Goal: Transaction & Acquisition: Purchase product/service

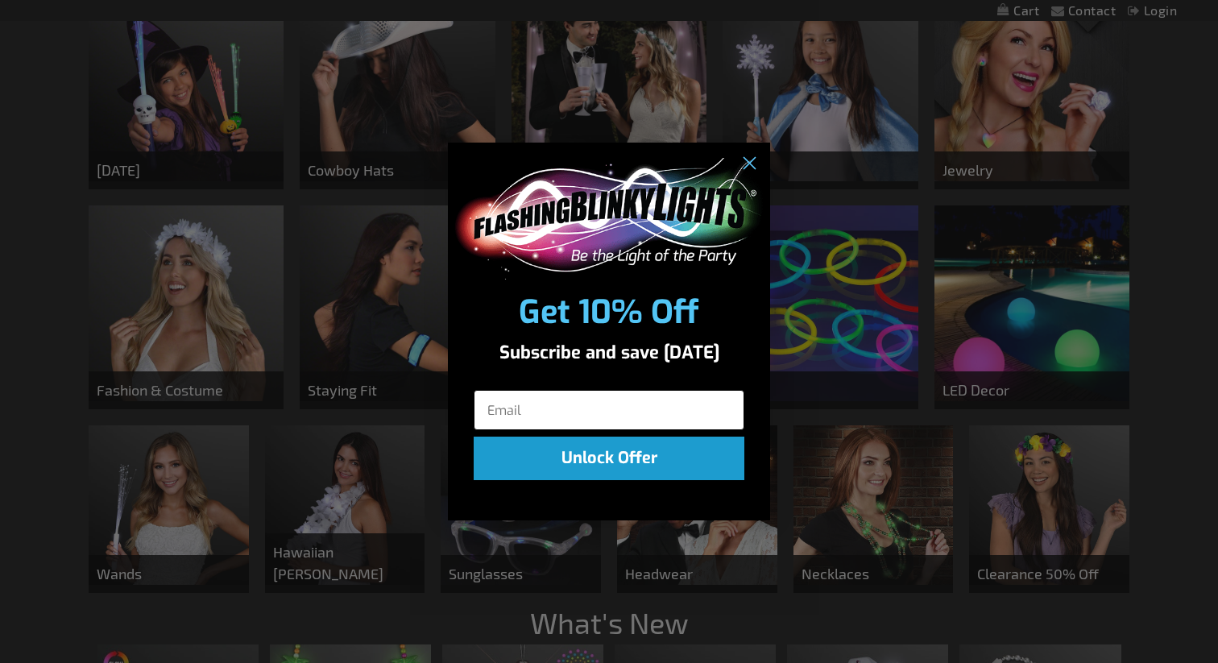
scroll to position [618, 0]
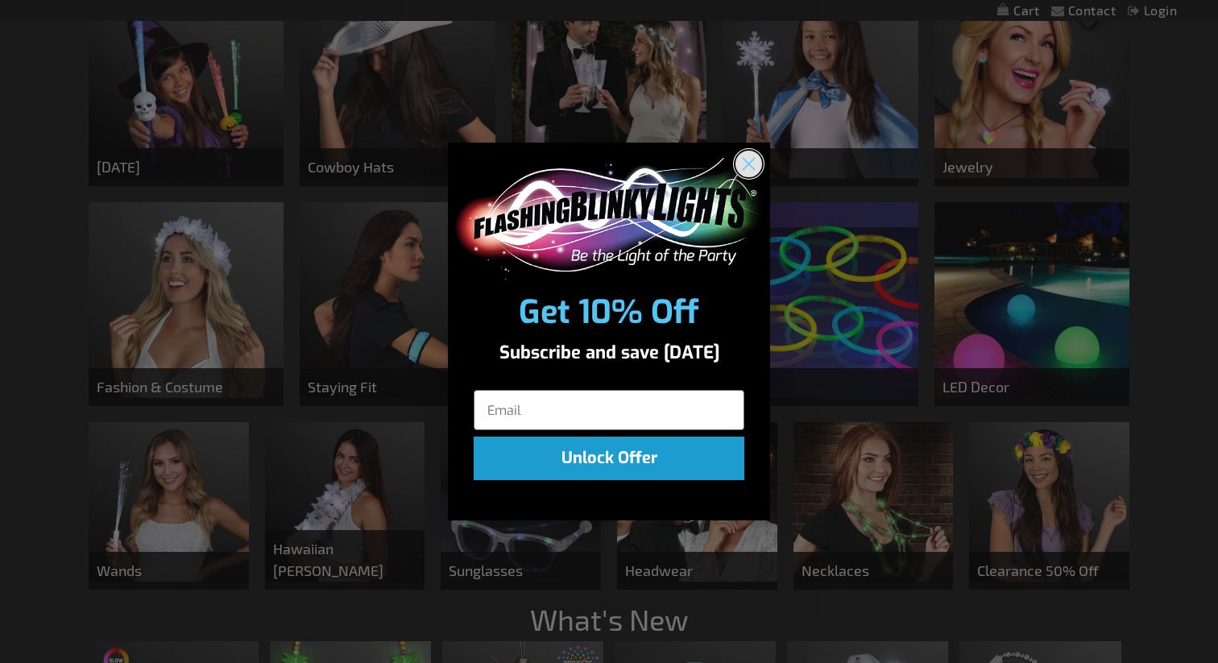
click at [750, 161] on icon "Close dialog" at bounding box center [749, 164] width 11 height 11
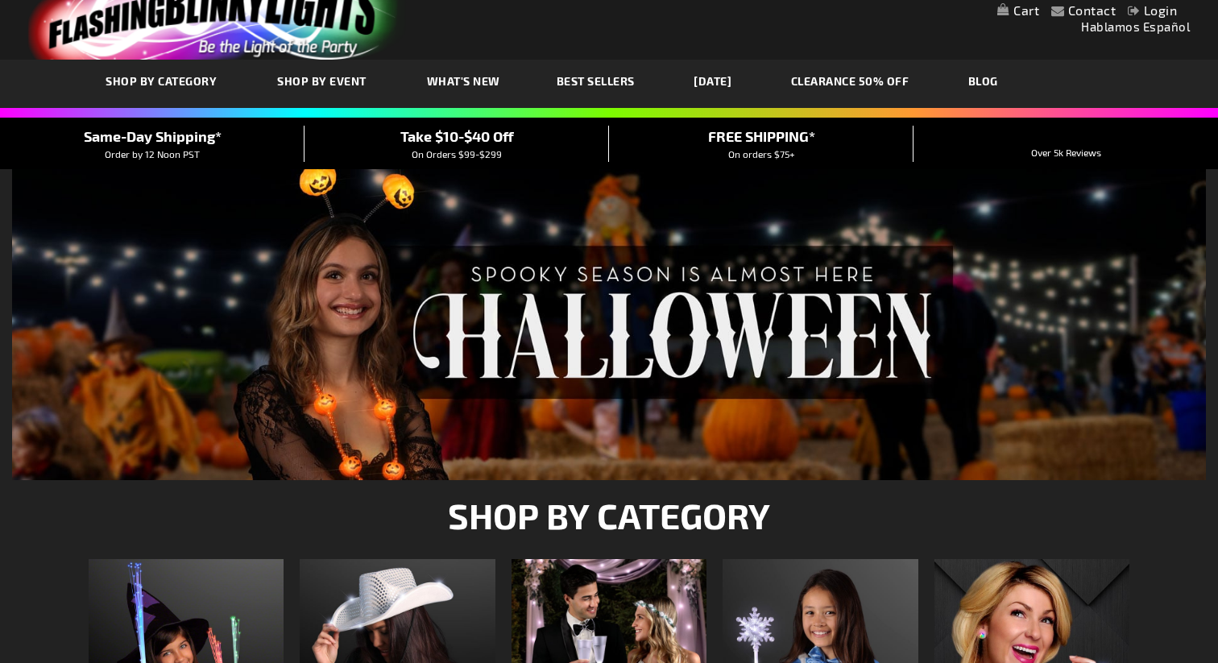
scroll to position [0, 0]
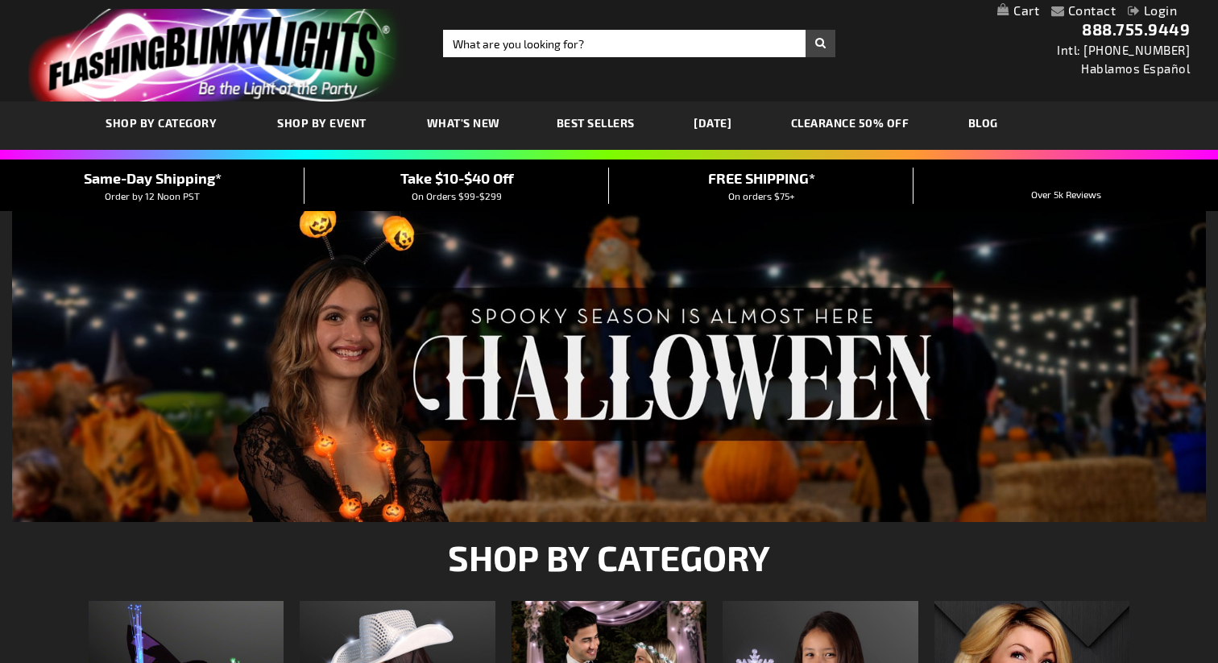
click at [849, 120] on link "CLEARANCE 50% OFF" at bounding box center [850, 123] width 143 height 54
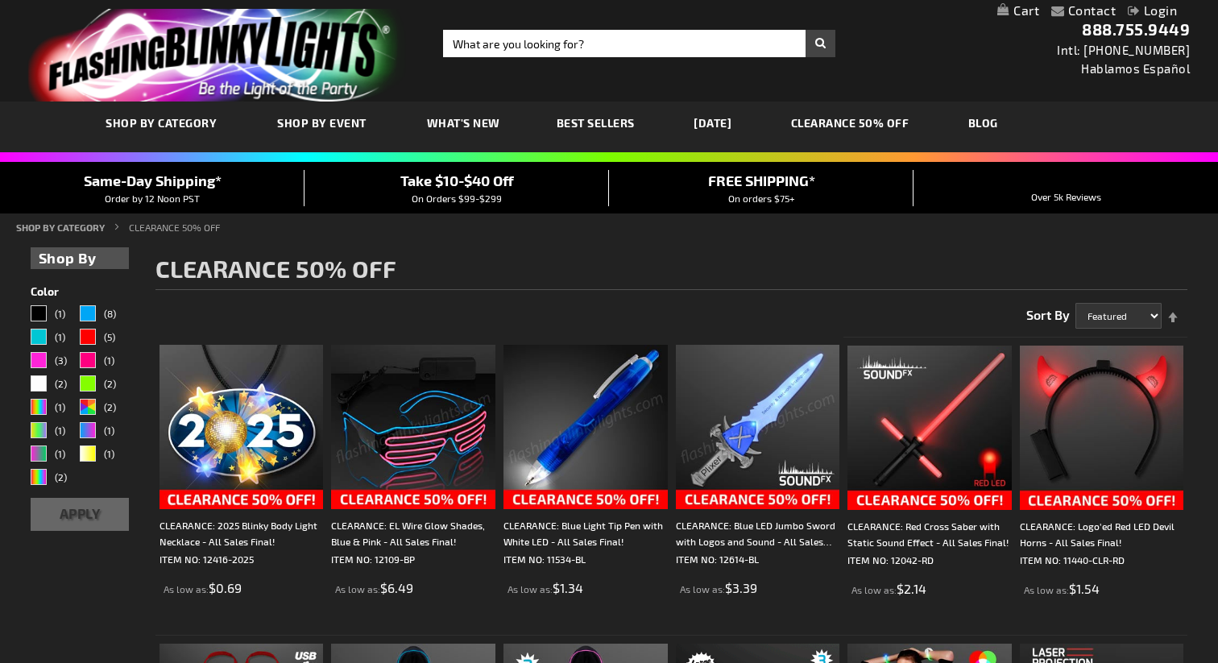
click at [561, 122] on span "Best Sellers" at bounding box center [596, 123] width 78 height 14
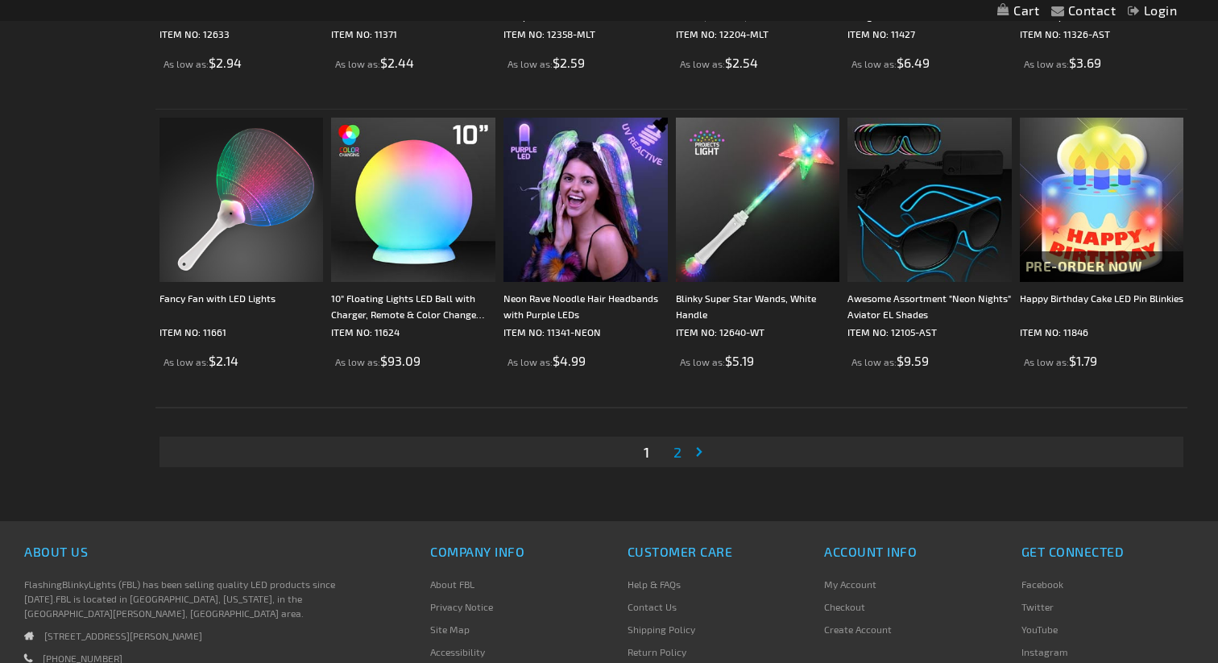
scroll to position [3082, 0]
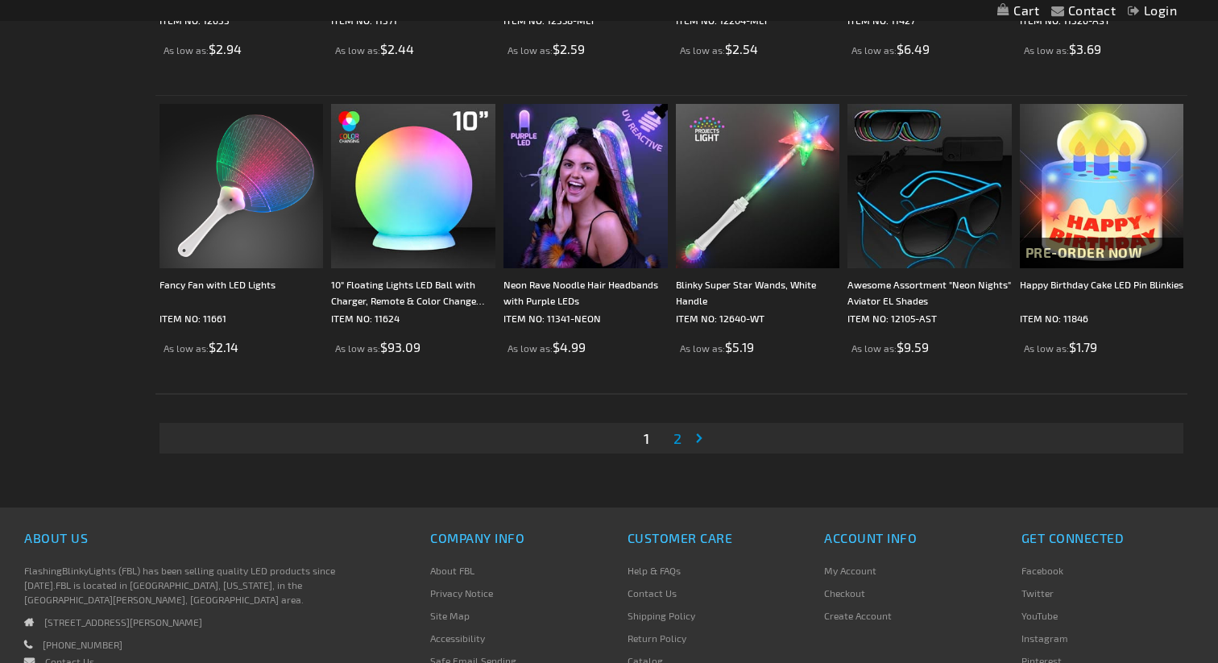
click at [673, 434] on link "Page 2" at bounding box center [677, 438] width 15 height 24
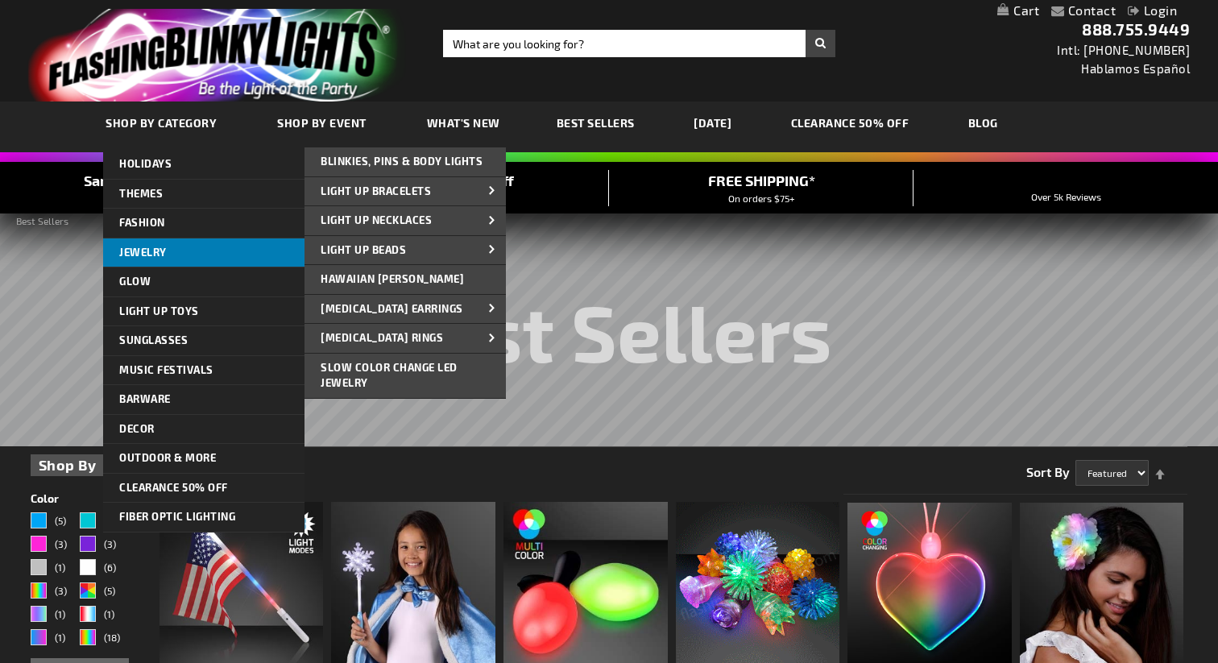
click at [164, 255] on span "Jewelry" at bounding box center [143, 252] width 48 height 13
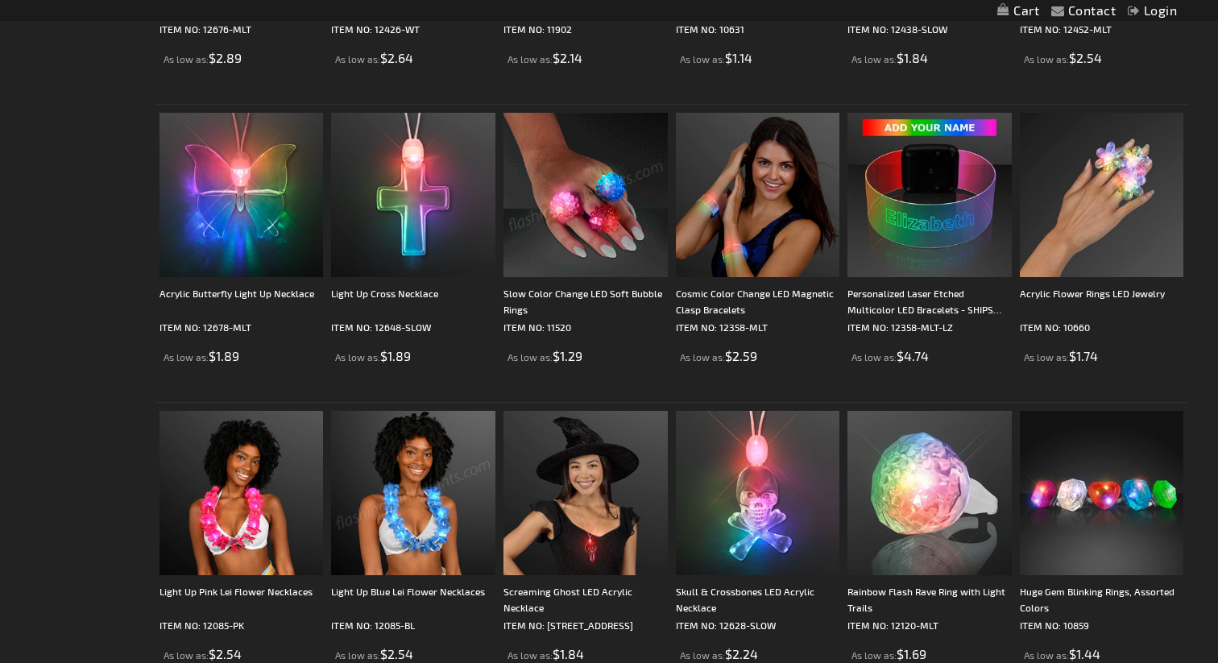
scroll to position [1290, 0]
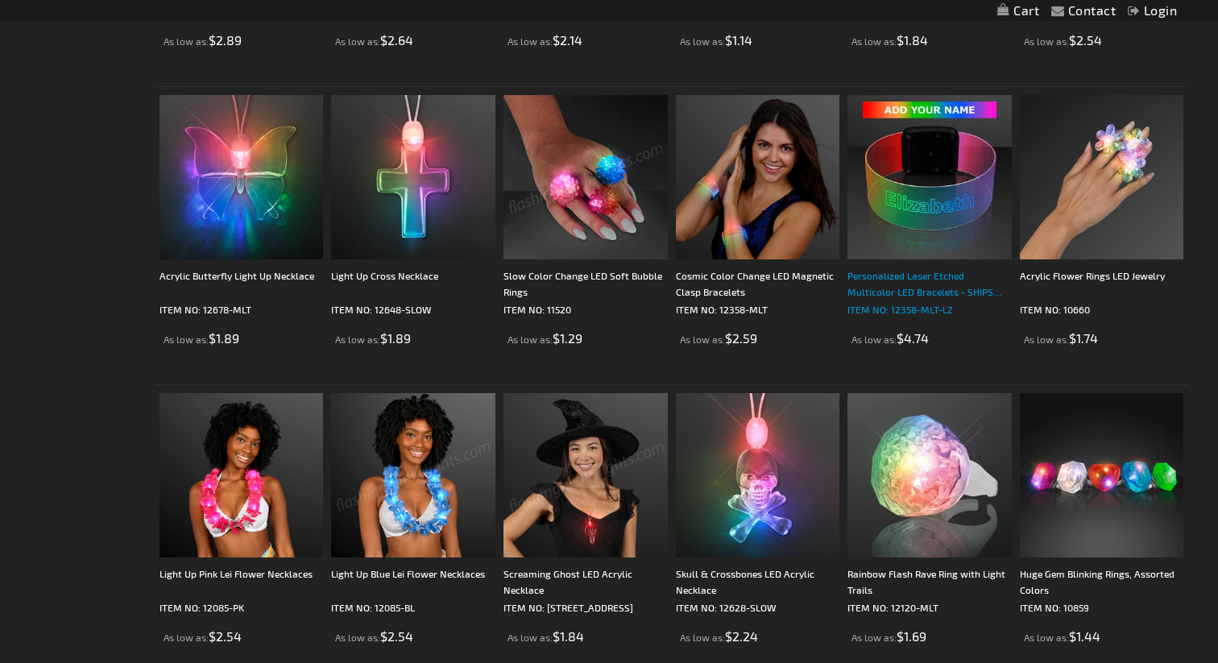
click at [916, 295] on div "Personalized Laser Etched Multicolor LED Bracelets - SHIPS SEPARATELY IN 5 BUS.…" at bounding box center [930, 284] width 164 height 32
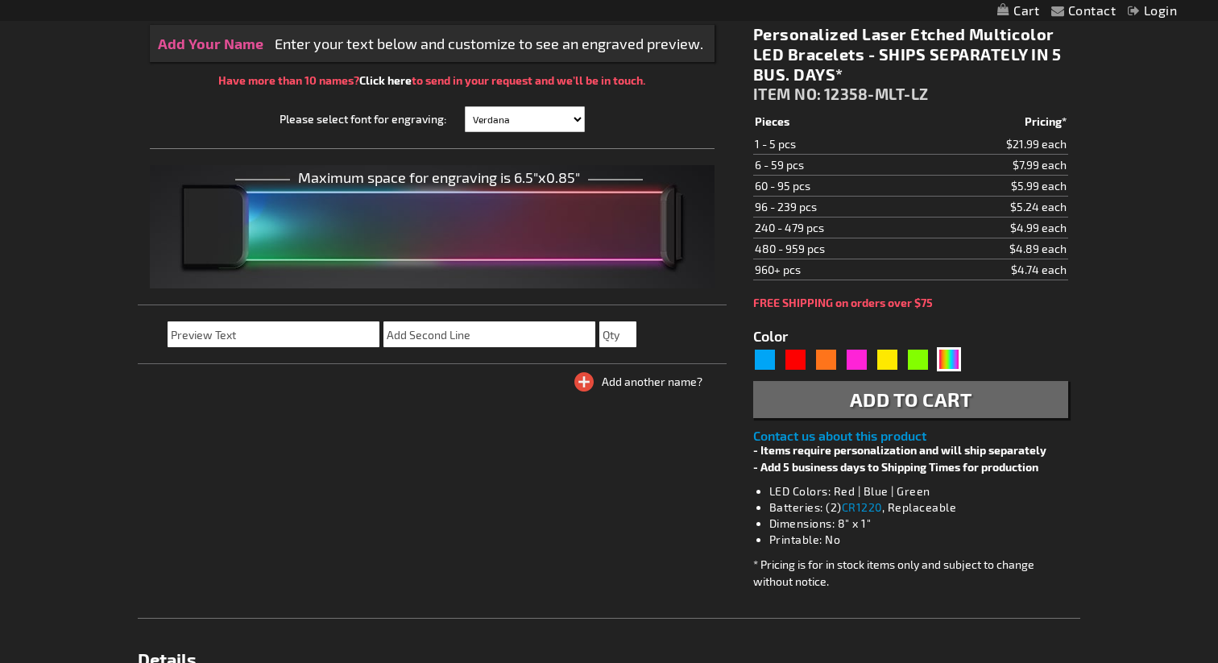
scroll to position [27, 0]
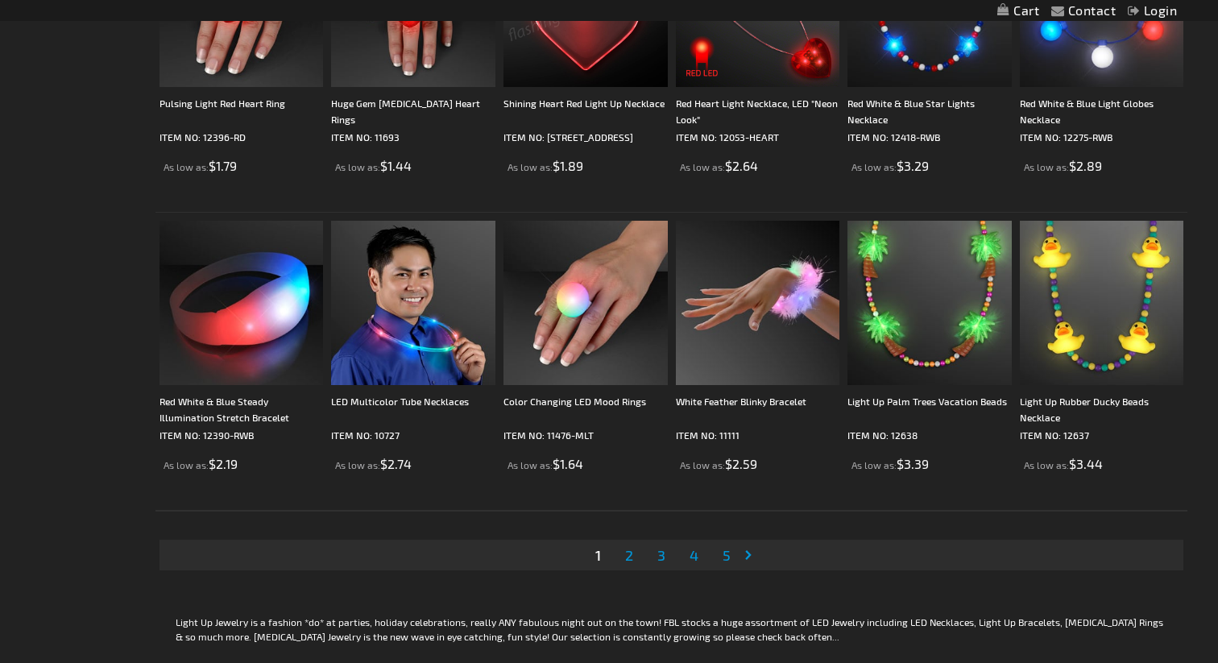
scroll to position [2965, 0]
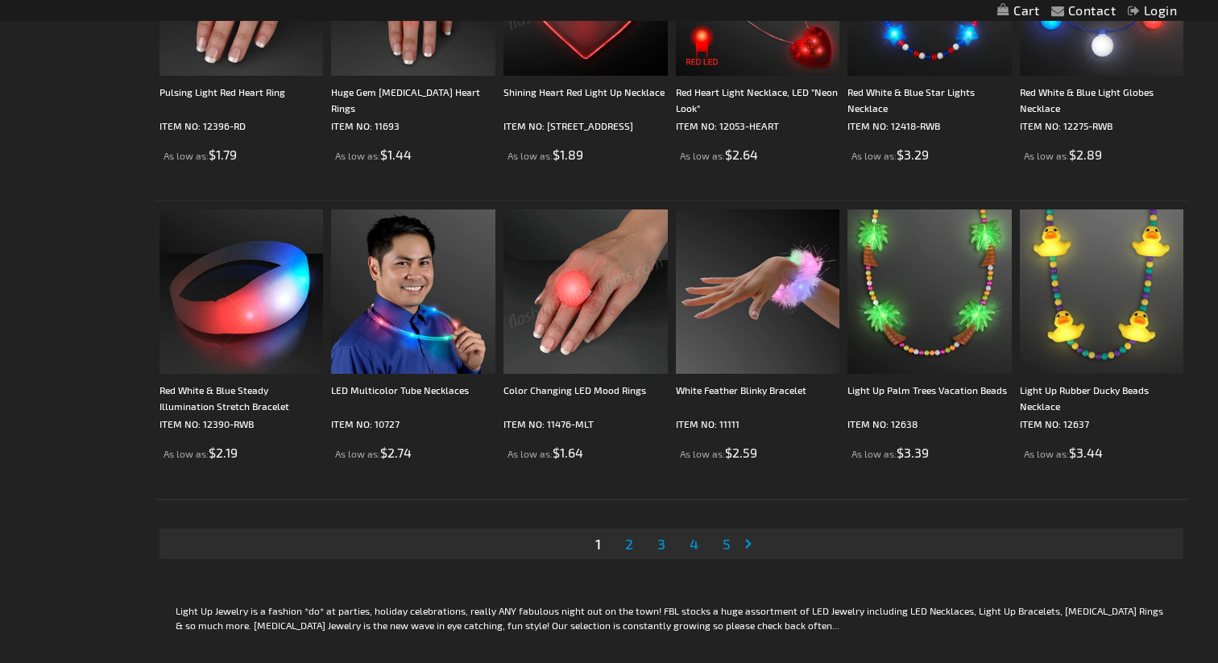
click at [628, 536] on span "2" at bounding box center [629, 544] width 8 height 18
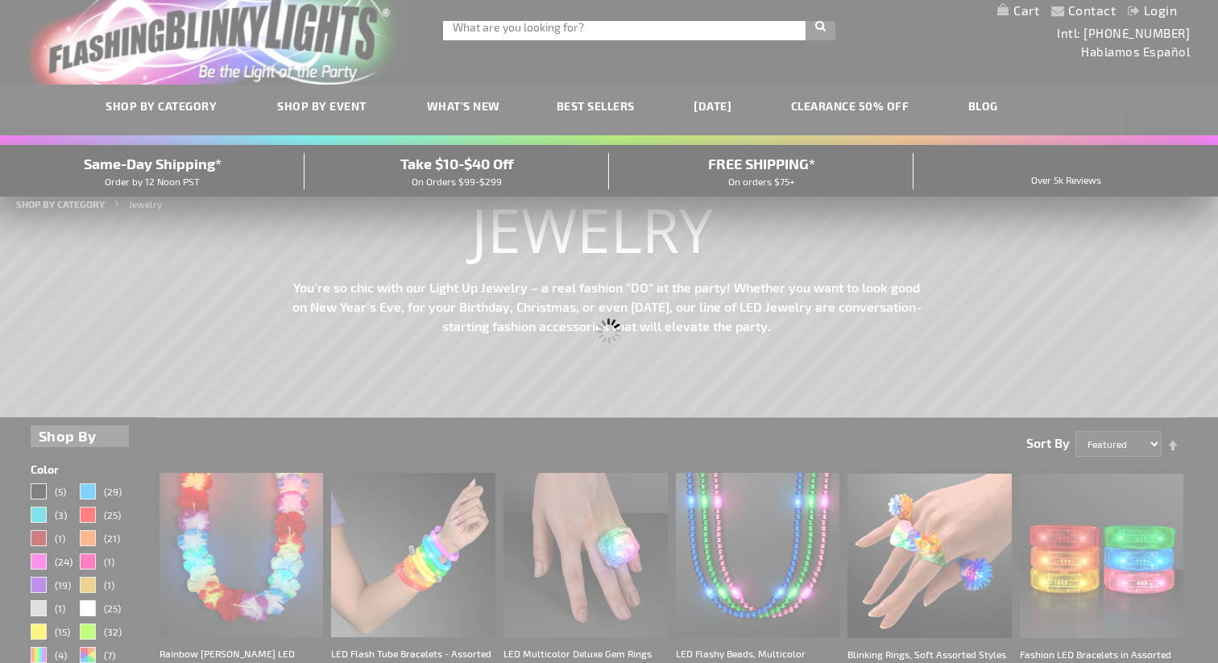
scroll to position [5, 0]
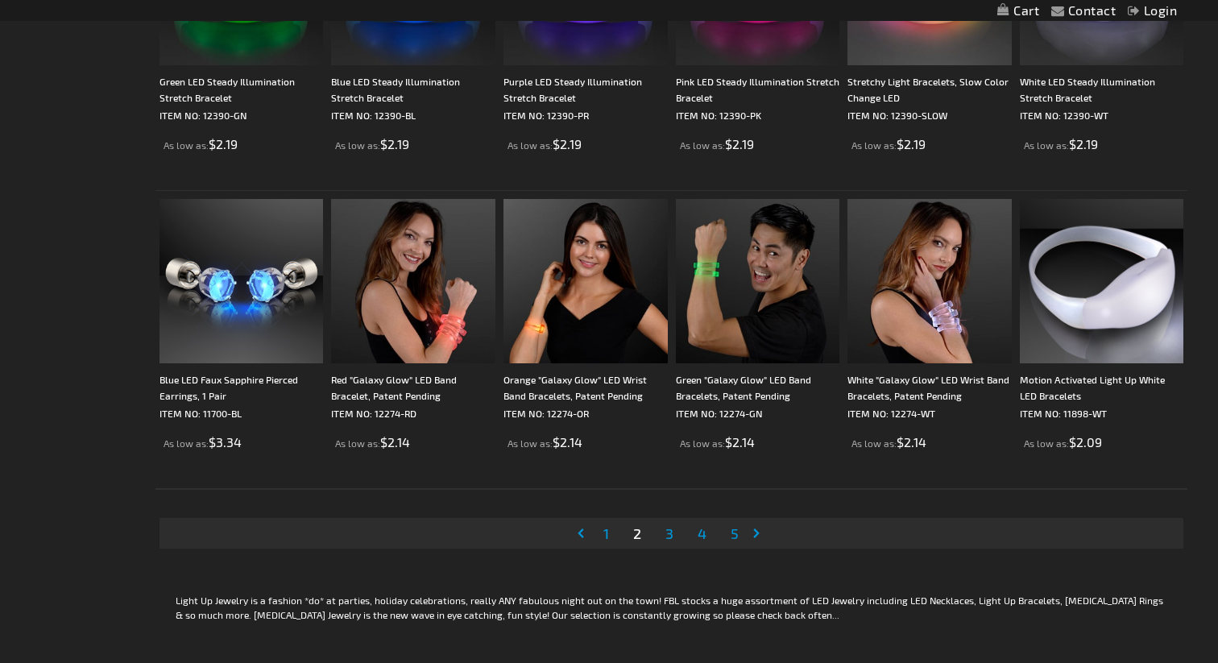
scroll to position [2982, 0]
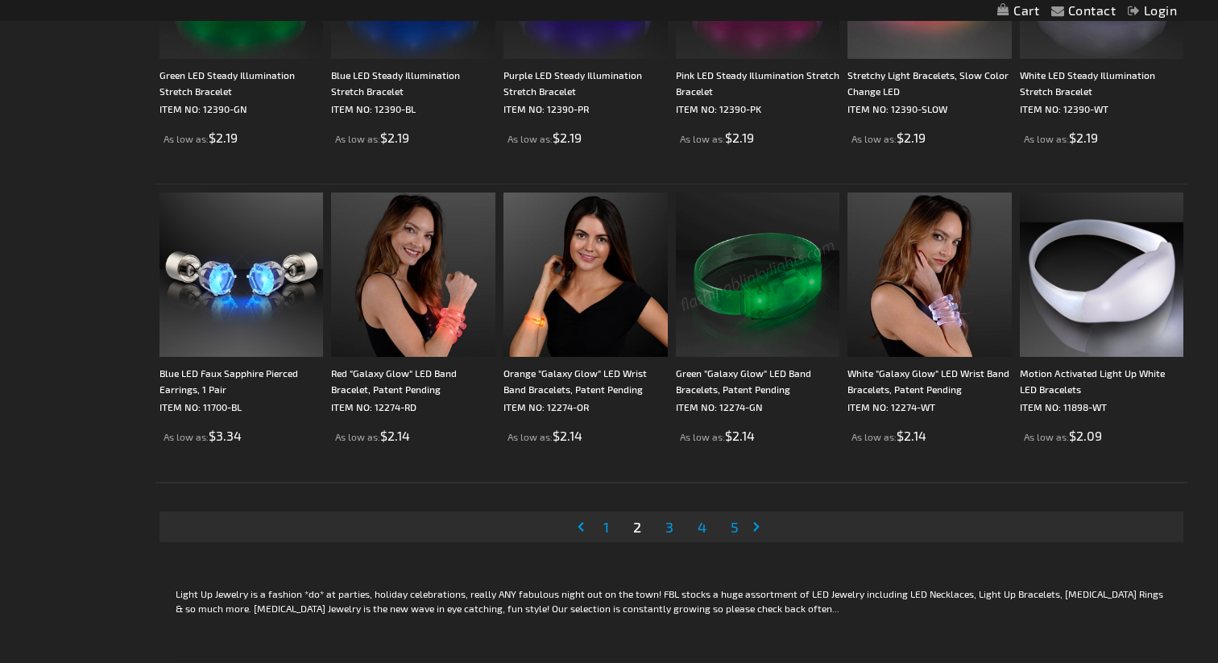
click at [668, 529] on span "3" at bounding box center [670, 527] width 8 height 18
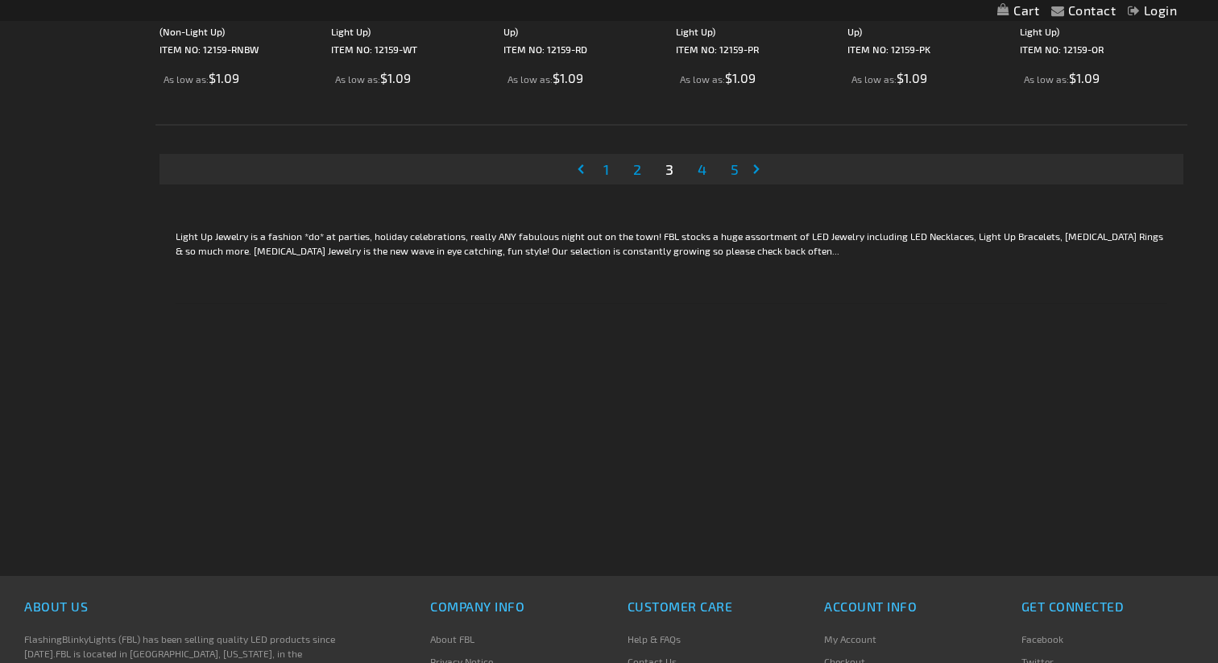
scroll to position [3244, 0]
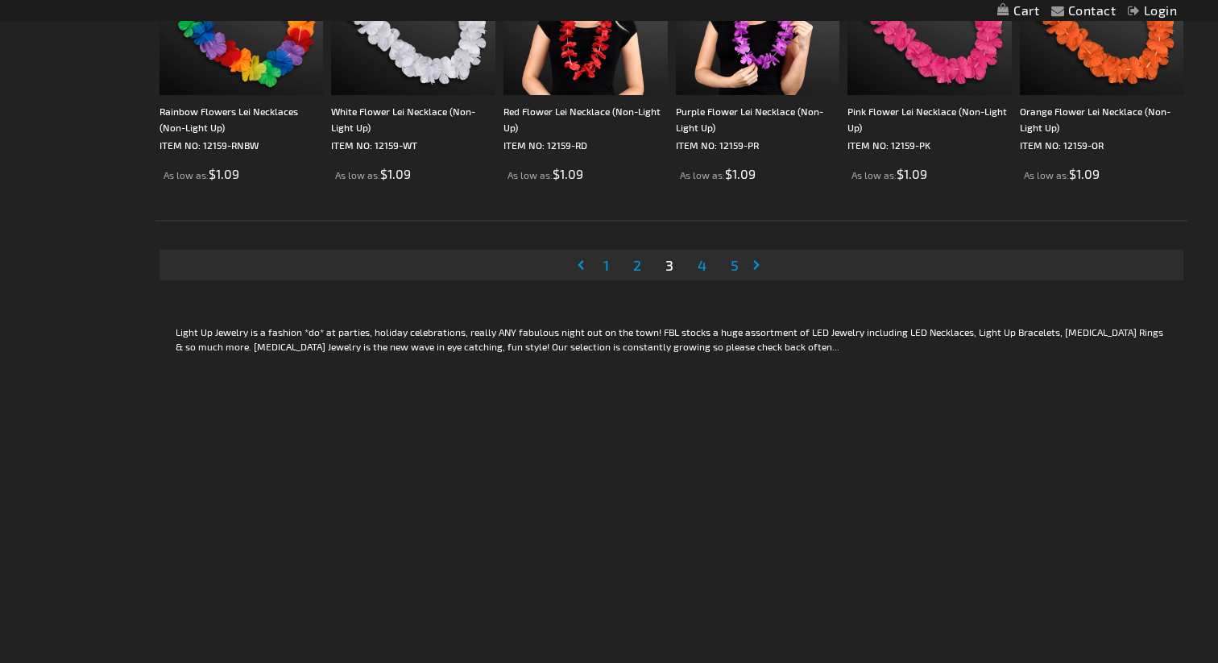
click at [698, 265] on span "4" at bounding box center [702, 265] width 9 height 18
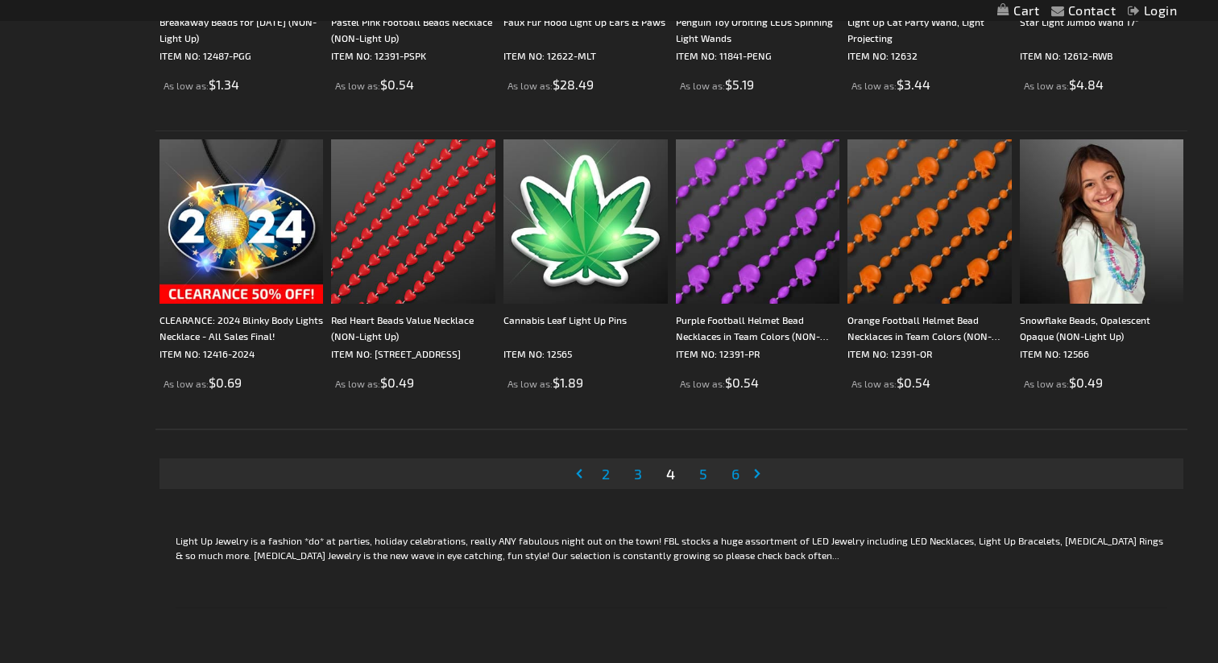
scroll to position [3037, 0]
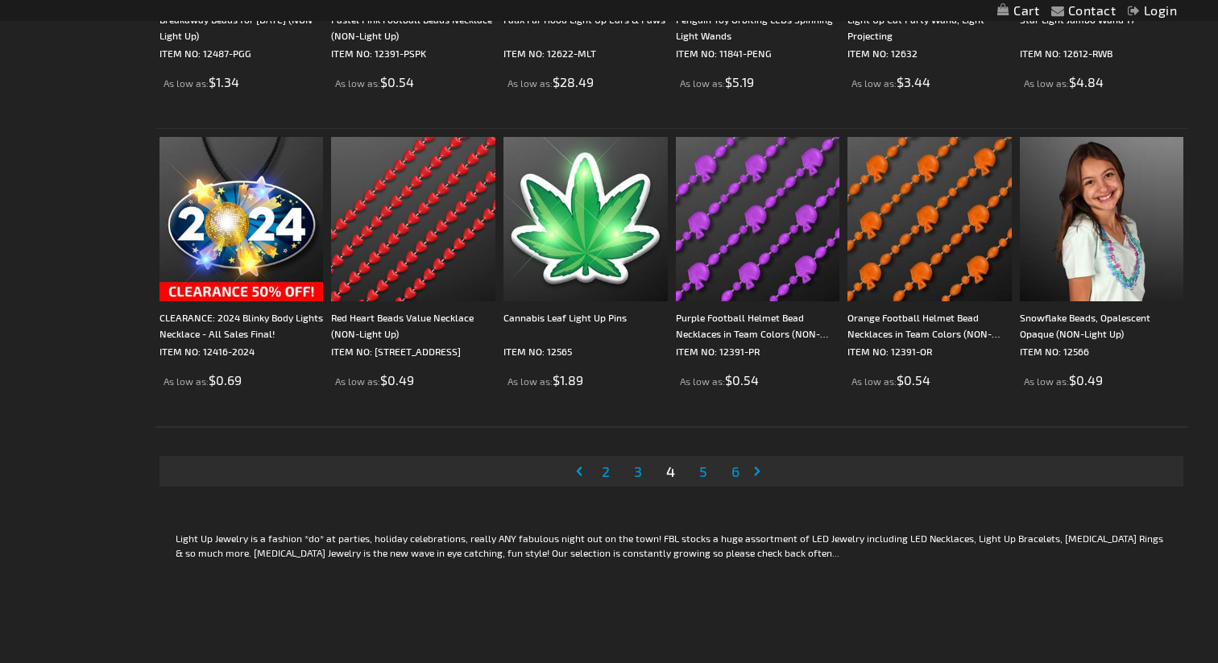
click at [701, 472] on span "5" at bounding box center [703, 472] width 8 height 18
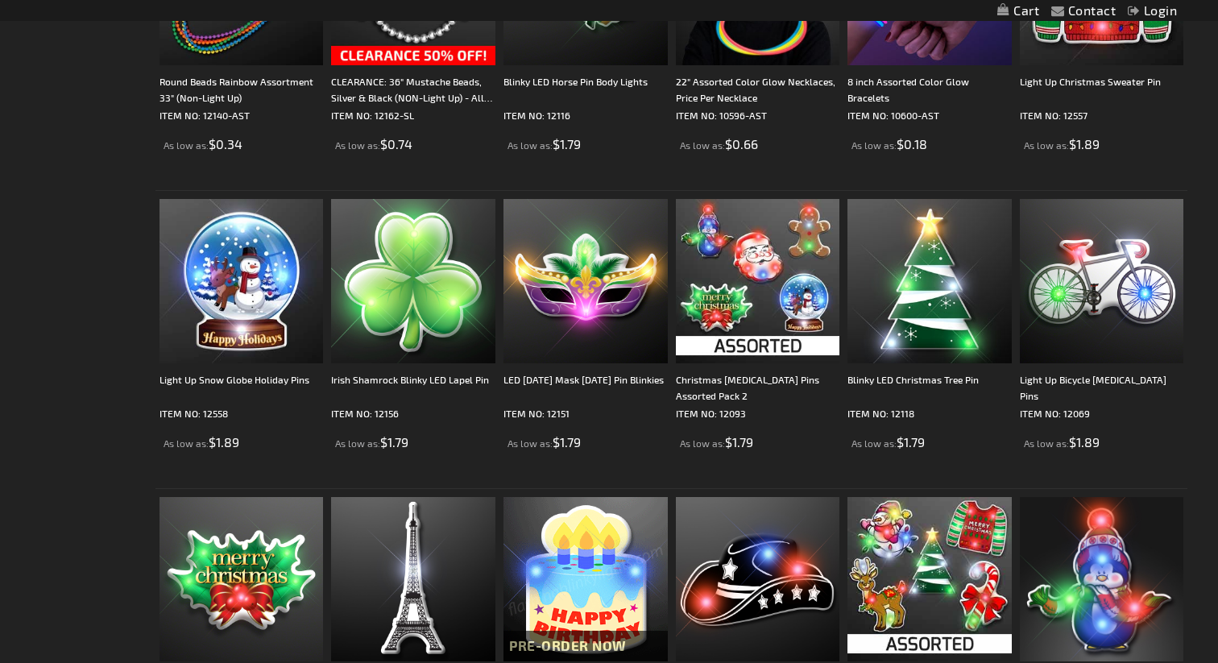
scroll to position [2078, 0]
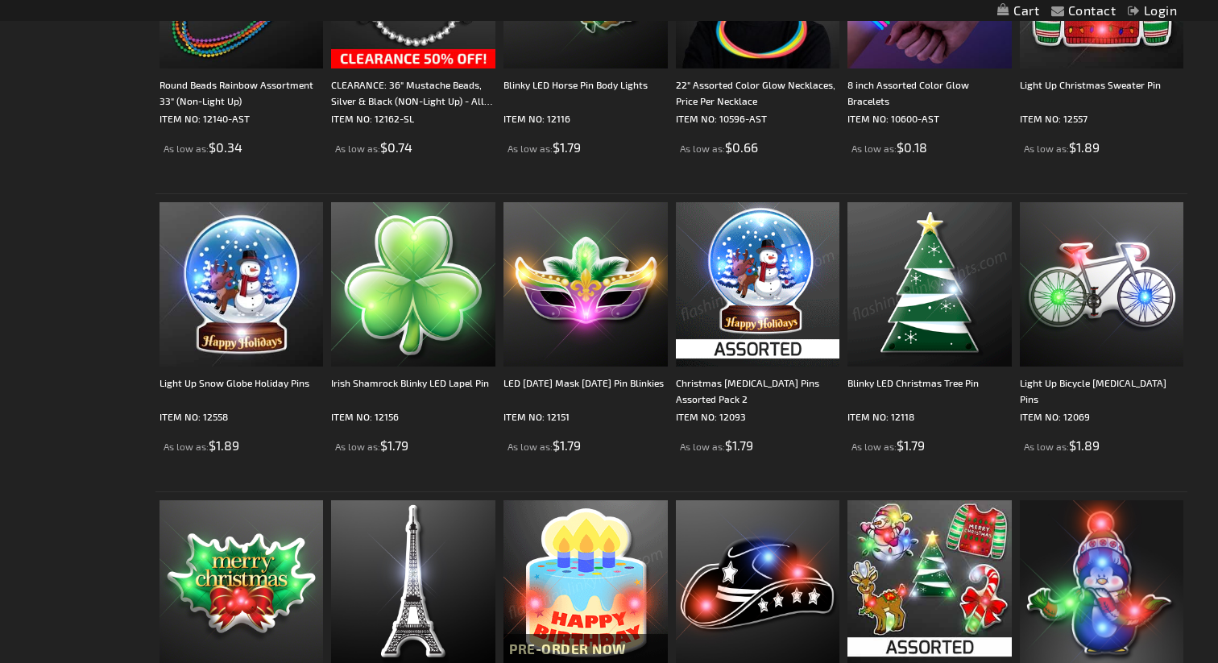
click at [919, 287] on img at bounding box center [930, 284] width 164 height 164
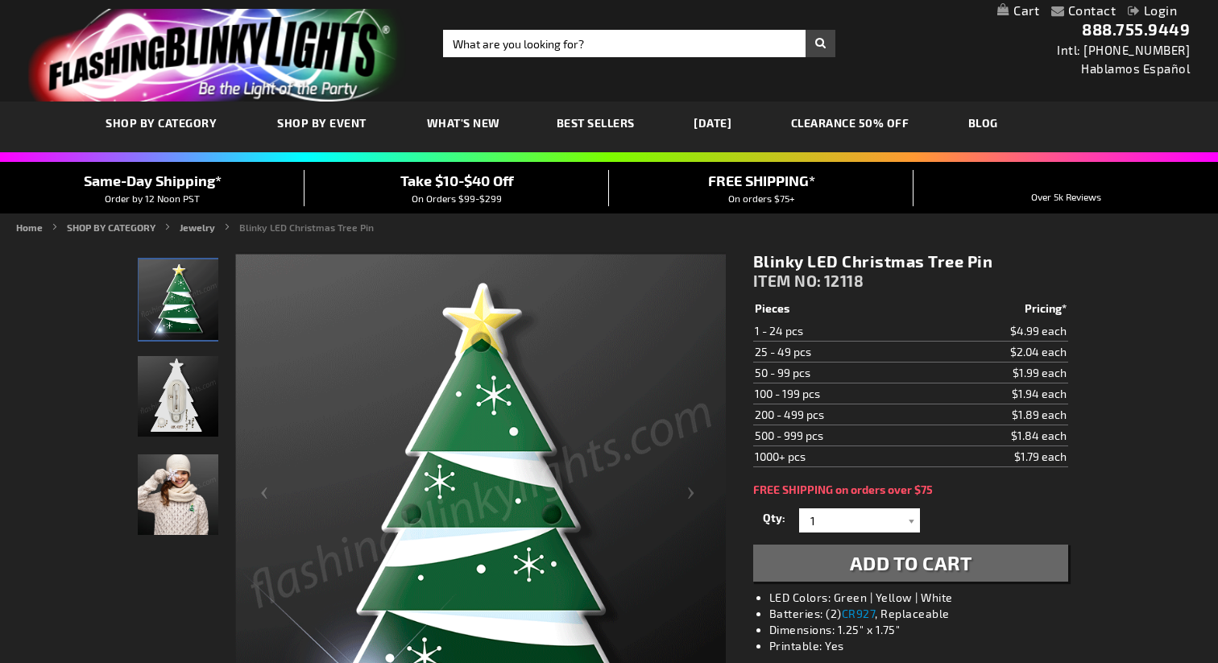
click at [173, 395] on img "Light Up LED Blinky Christmas Tree Pin" at bounding box center [178, 396] width 81 height 81
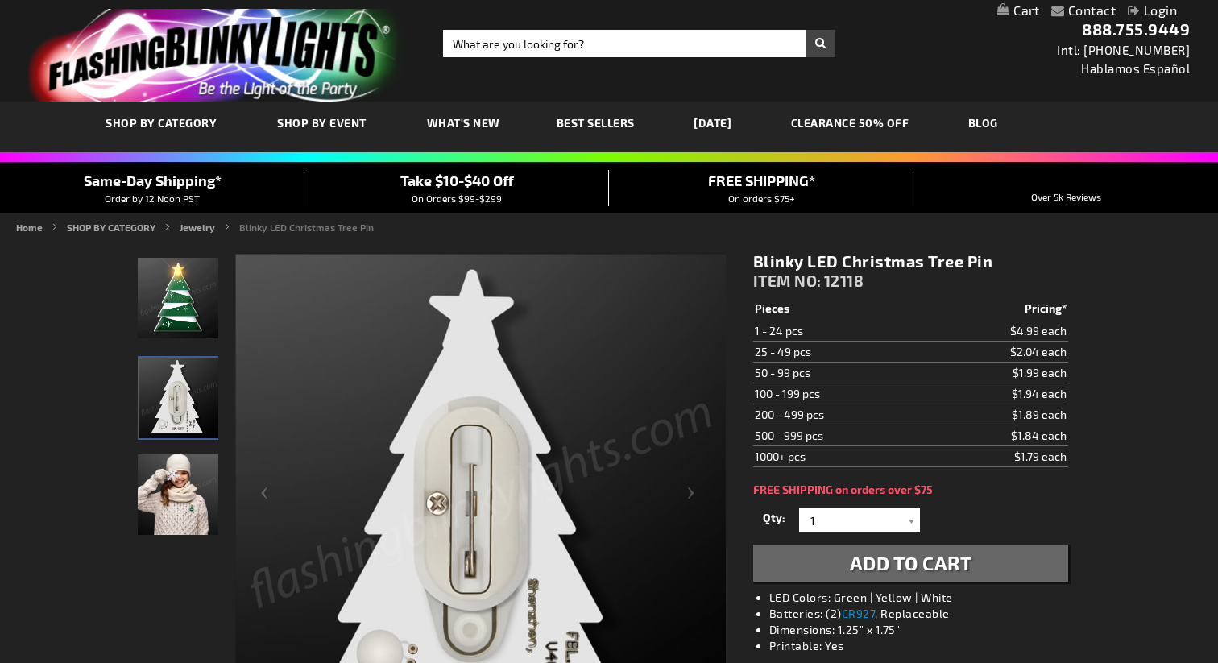
click at [172, 500] on img "Girl wearing Light Up LED Blinky Christmas Tree Pin" at bounding box center [178, 495] width 81 height 81
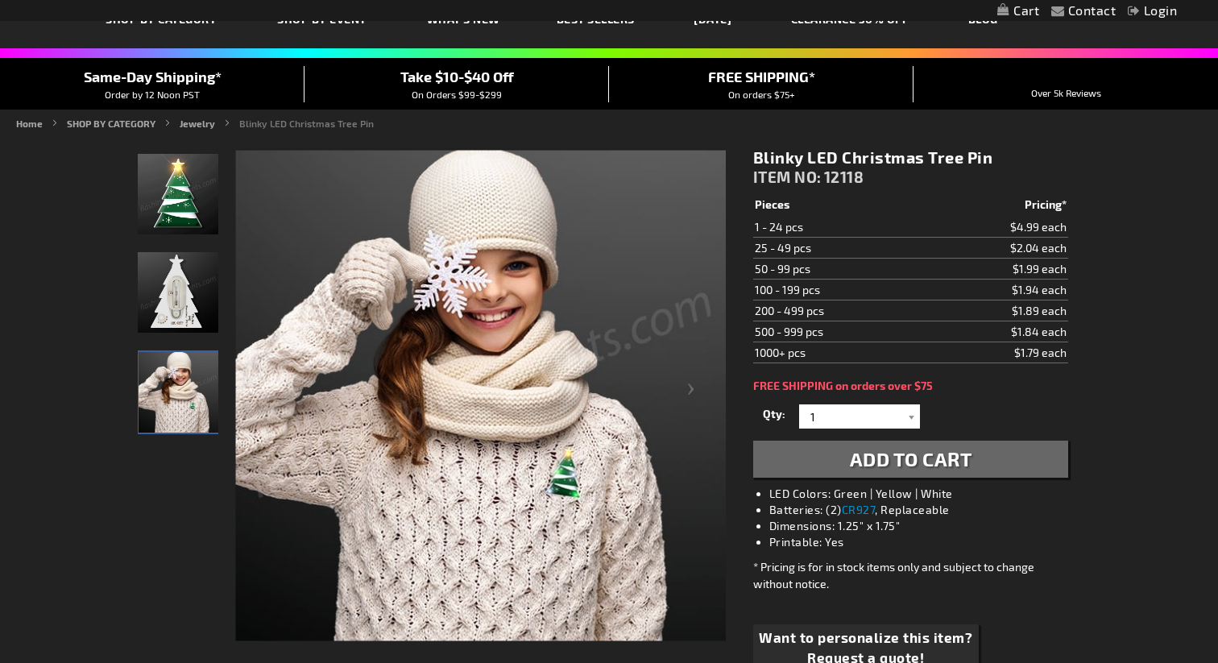
scroll to position [102, 0]
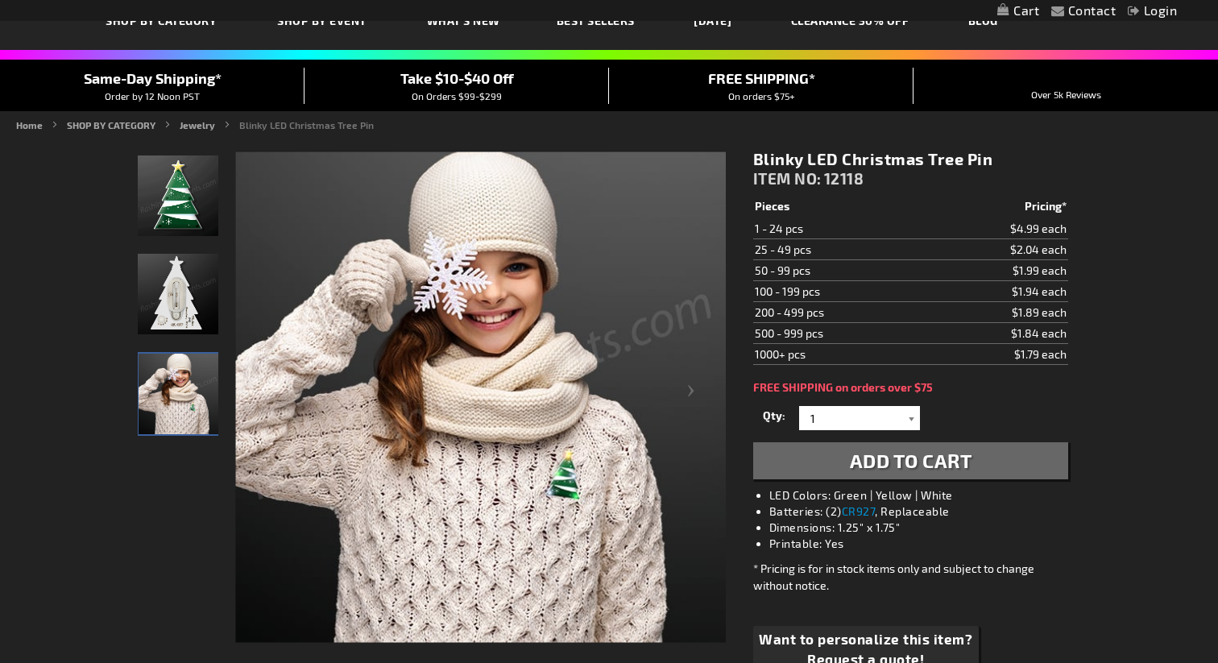
click at [910, 421] on div at bounding box center [912, 418] width 16 height 24
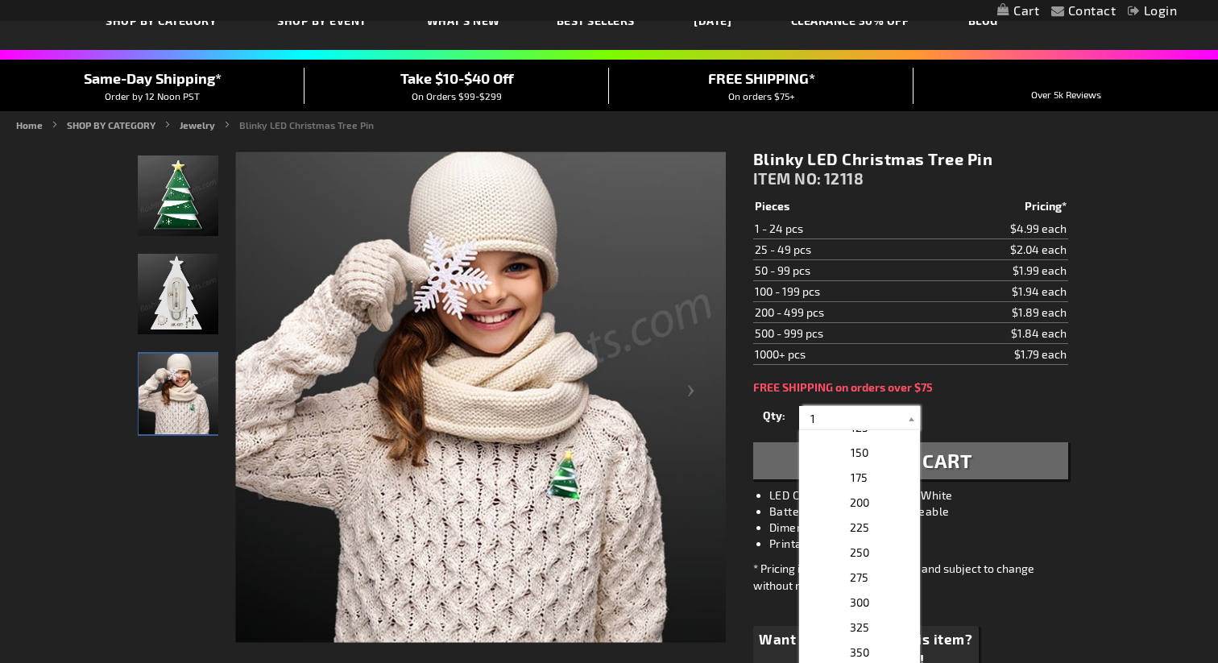
scroll to position [713, 0]
click at [855, 496] on p "200" at bounding box center [859, 504] width 121 height 25
type input "200"
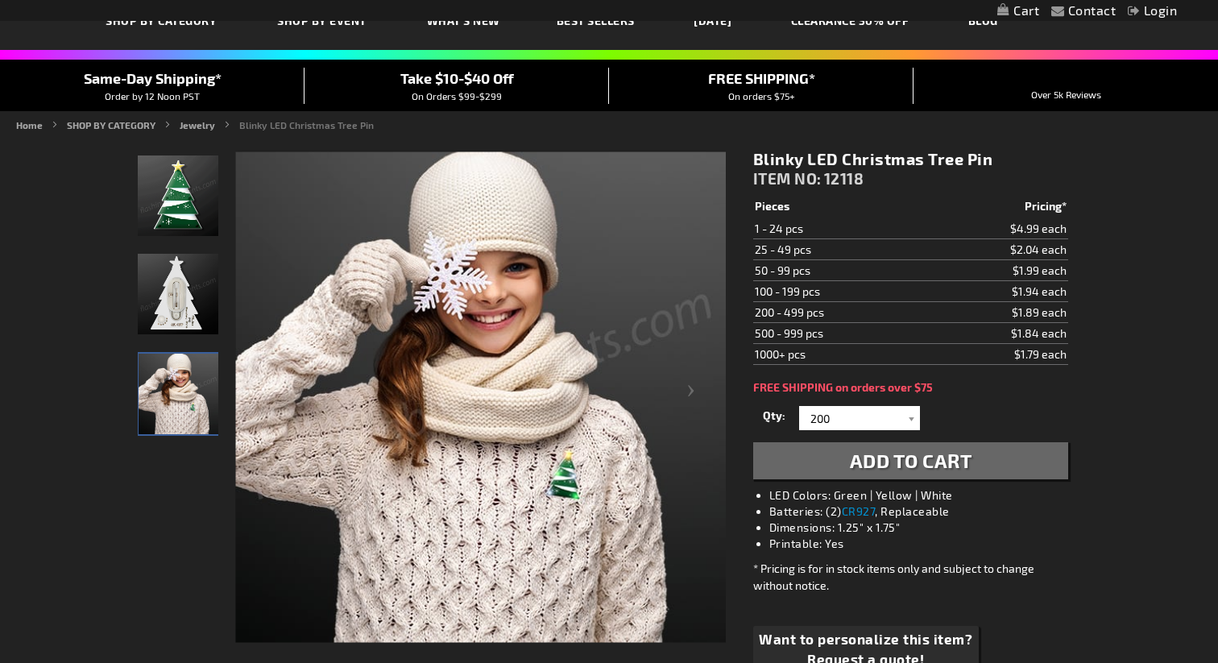
click at [892, 469] on span "Add to Cart" at bounding box center [911, 460] width 122 height 23
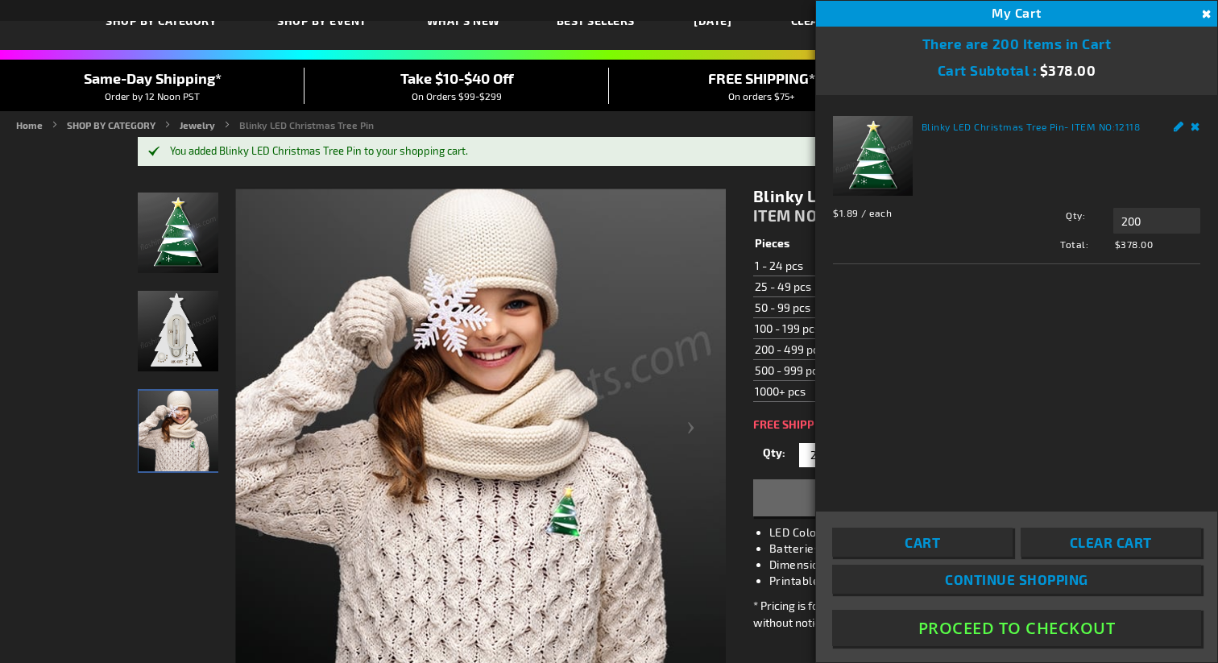
click at [1202, 13] on button "Close" at bounding box center [1206, 15] width 18 height 18
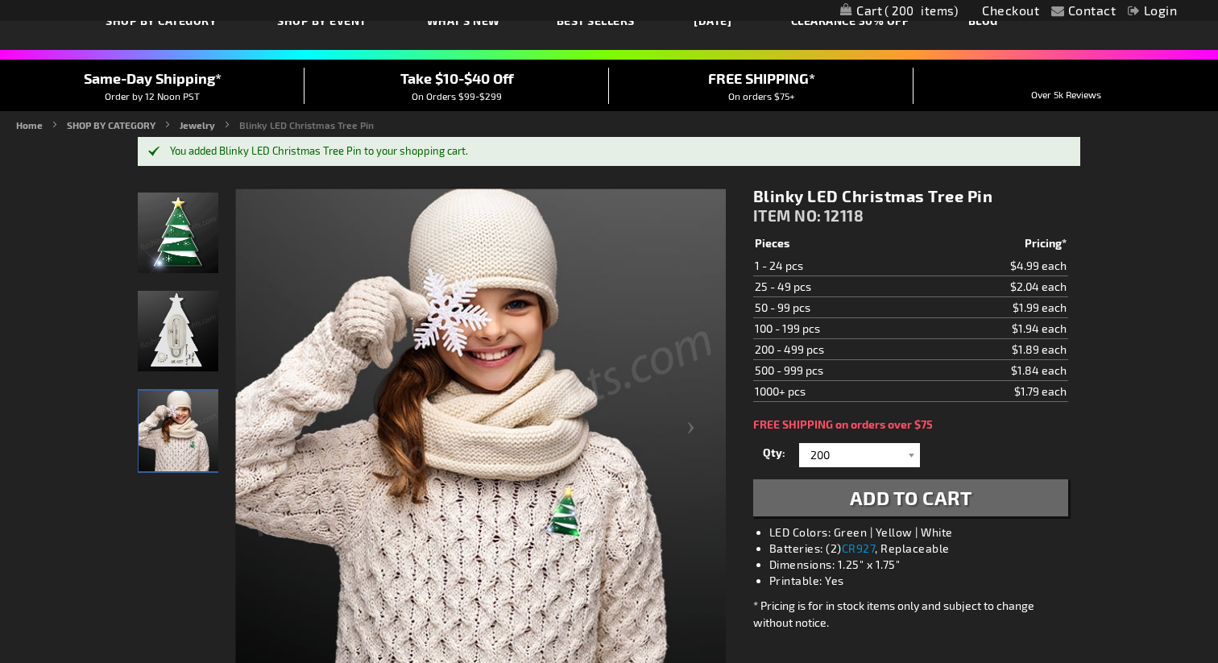
click at [171, 329] on img "Light Up LED Blinky Christmas Tree Pin" at bounding box center [178, 331] width 81 height 81
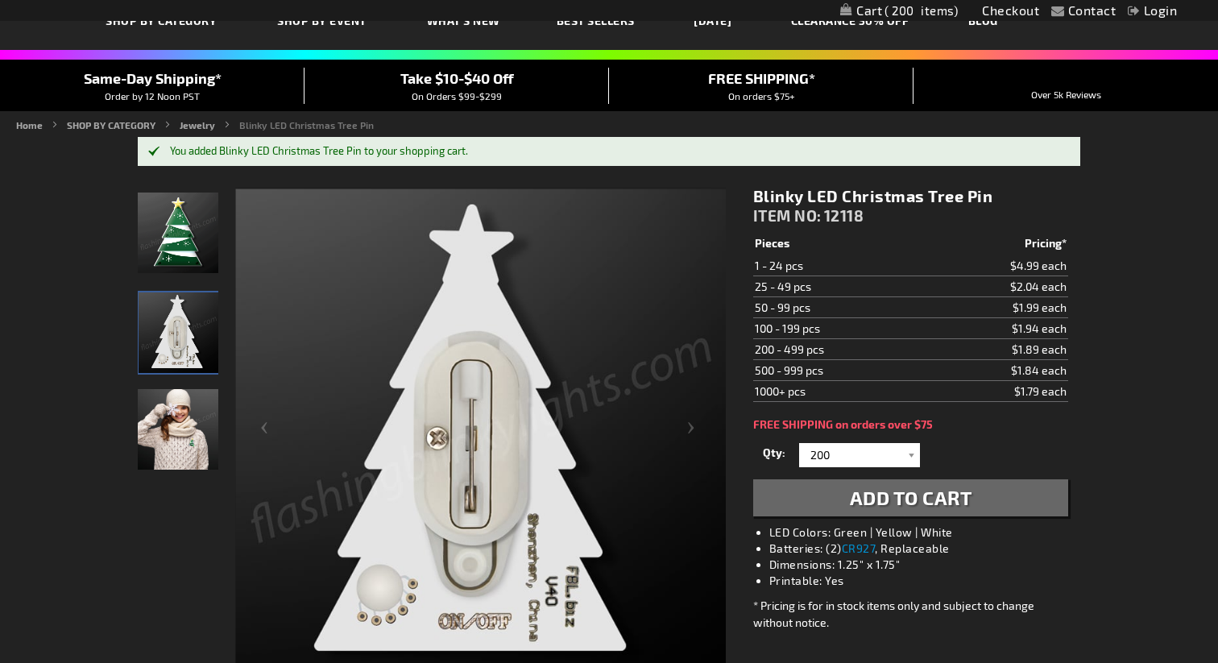
click at [172, 438] on img "Girl wearing Light Up LED Blinky Christmas Tree Pin" at bounding box center [178, 429] width 81 height 81
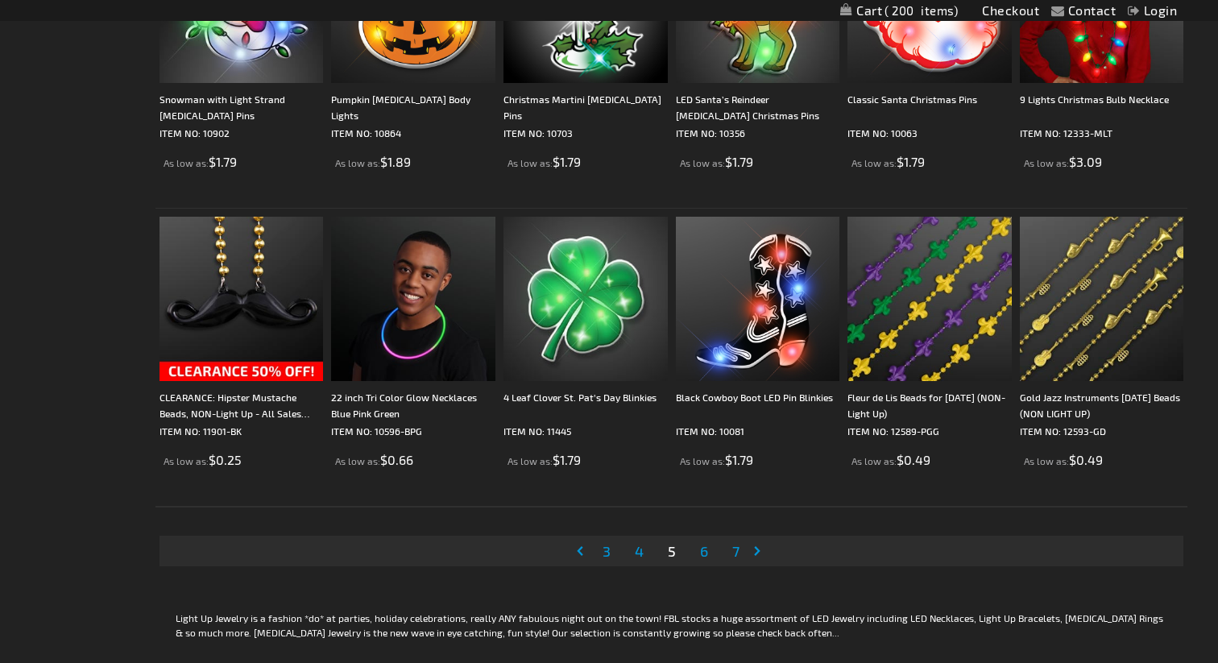
scroll to position [2958, 0]
click at [700, 550] on span "6" at bounding box center [704, 551] width 8 height 18
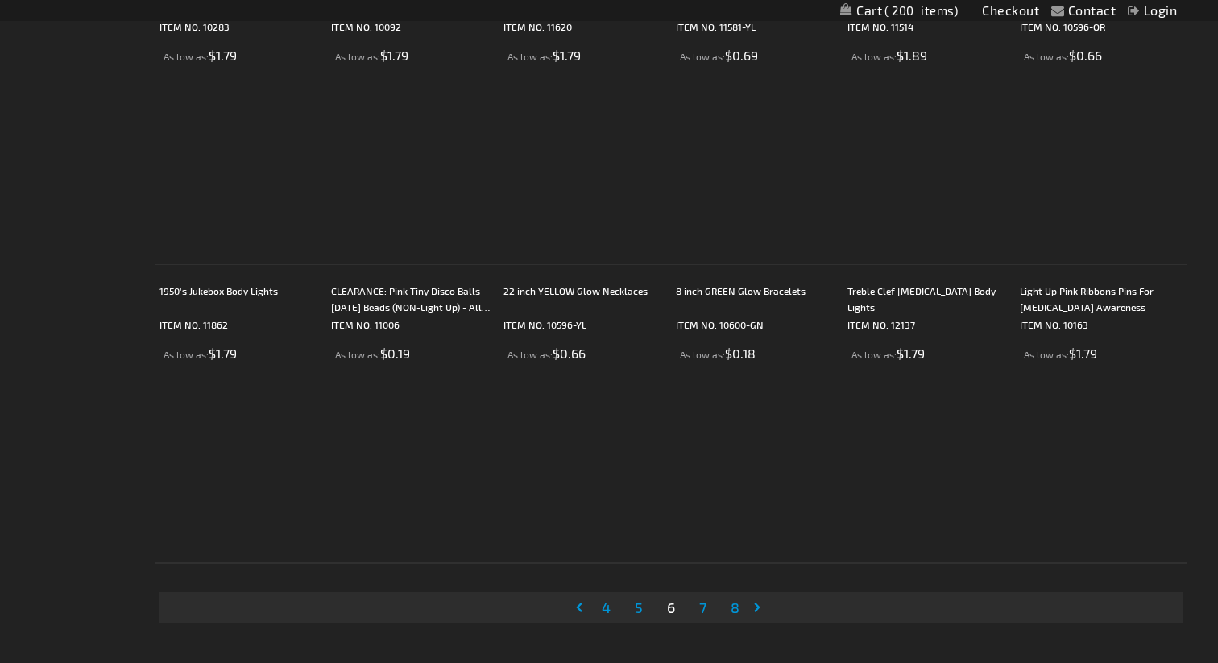
scroll to position [2906, 0]
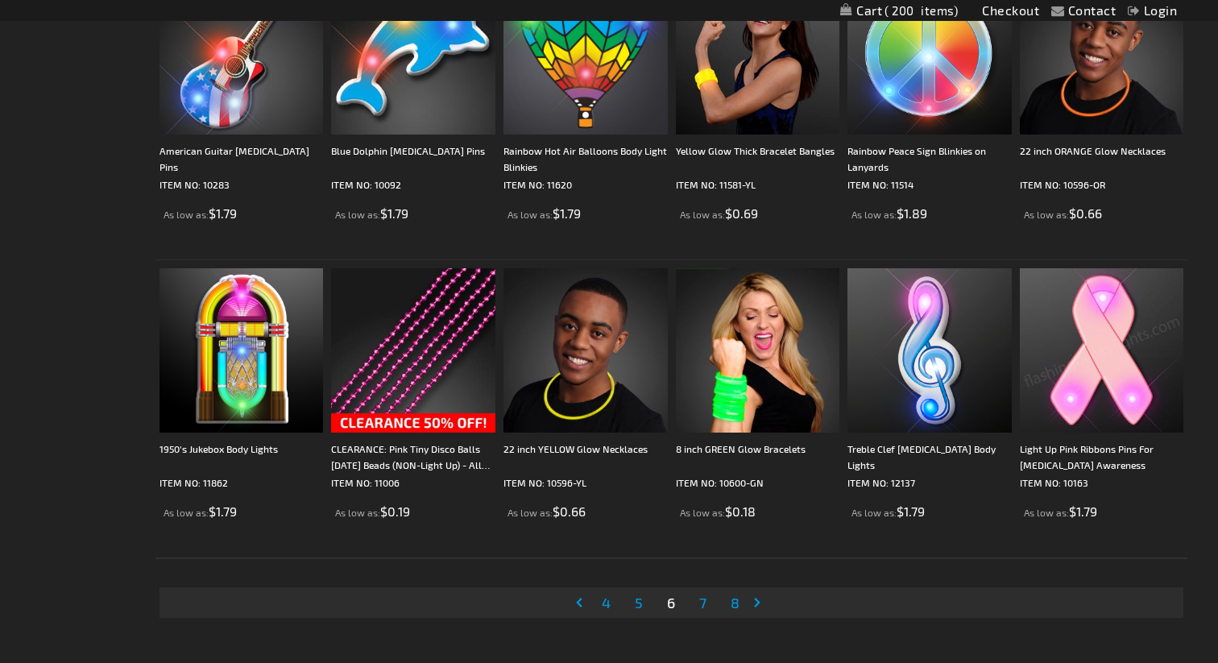
click at [697, 606] on link "Page 7" at bounding box center [703, 603] width 14 height 24
